Goal: Register for event/course

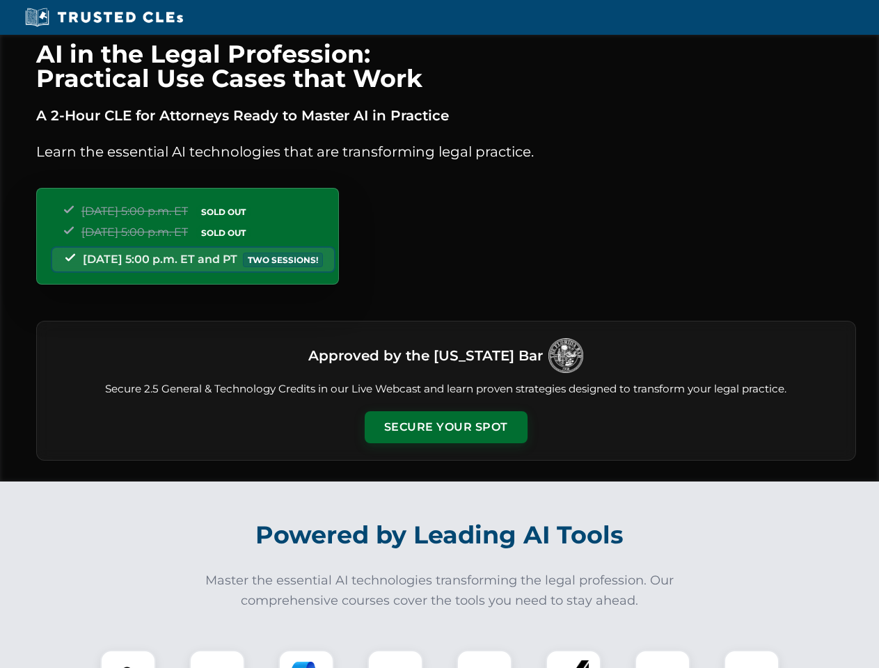
click at [445, 427] on button "Secure Your Spot" at bounding box center [446, 427] width 163 height 32
click at [128, 659] on img at bounding box center [128, 678] width 40 height 40
click at [217, 659] on div at bounding box center [217, 678] width 56 height 56
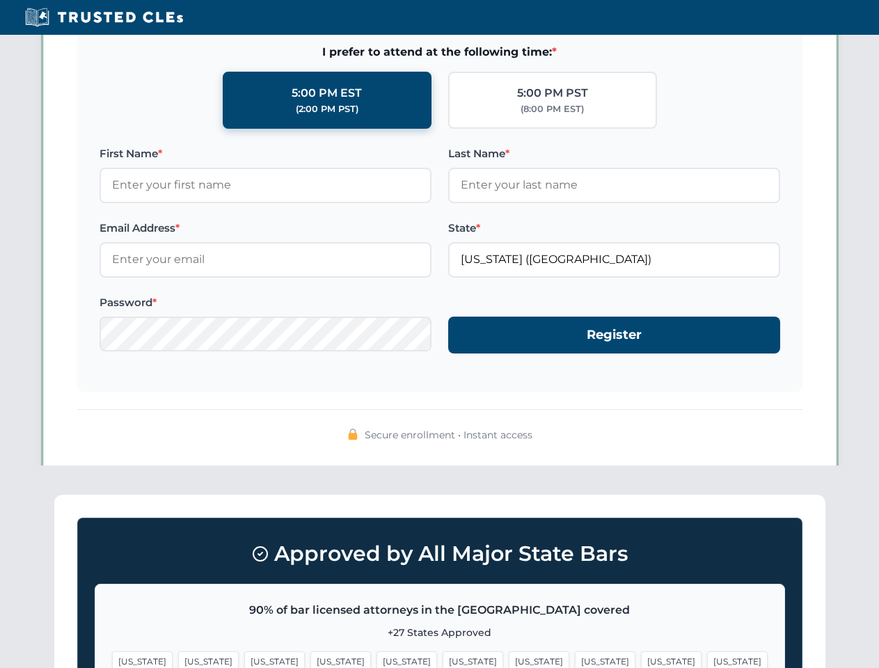
click at [641, 659] on span "[US_STATE]" at bounding box center [671, 661] width 61 height 20
